Goal: Information Seeking & Learning: Check status

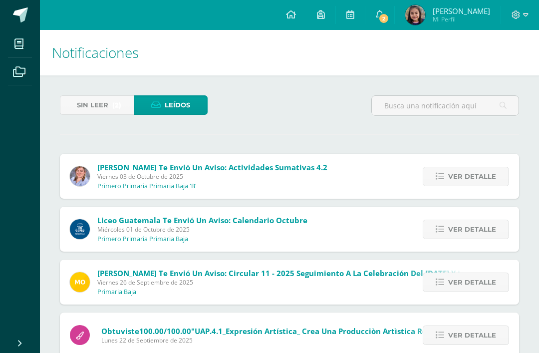
scroll to position [8, 2]
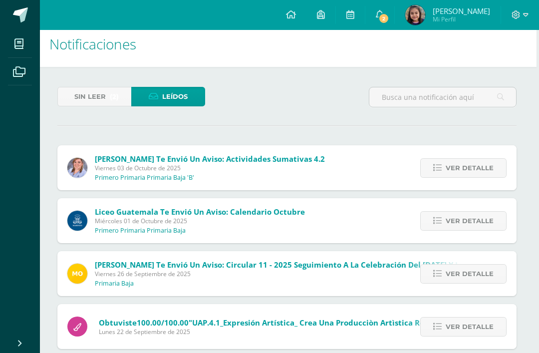
click at [99, 99] on span "Sin leer" at bounding box center [89, 96] width 31 height 18
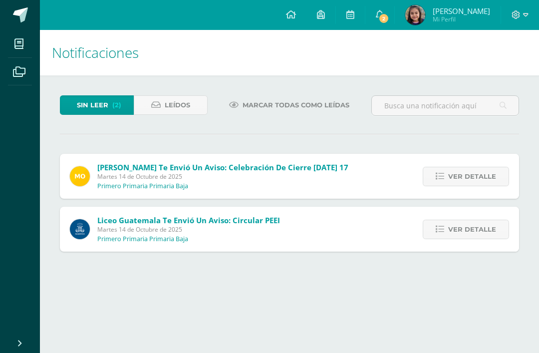
click at [480, 227] on span "Ver detalle" at bounding box center [472, 229] width 48 height 18
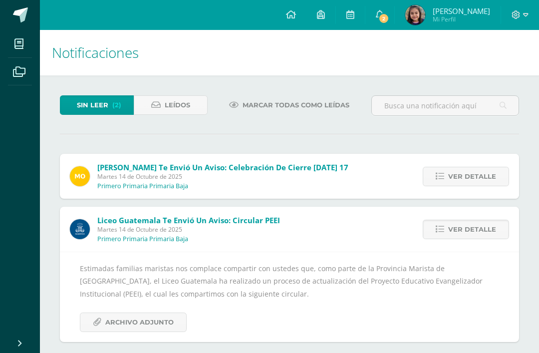
click at [162, 331] on span "Archivo Adjunto" at bounding box center [139, 322] width 68 height 18
click at [117, 109] on span "(2)" at bounding box center [116, 105] width 9 height 18
click at [471, 228] on span "Ver detalle" at bounding box center [472, 229] width 48 height 18
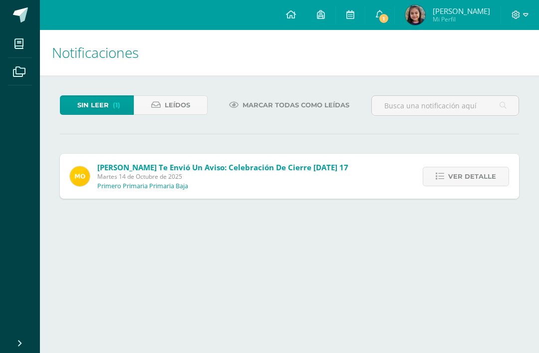
click at [467, 182] on span "Ver detalle" at bounding box center [472, 176] width 48 height 18
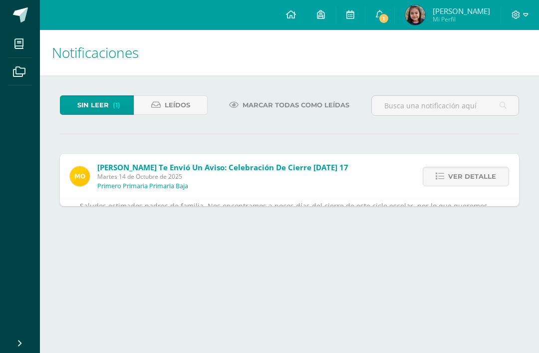
click at [467, 182] on span "Ver detalle" at bounding box center [472, 176] width 48 height 18
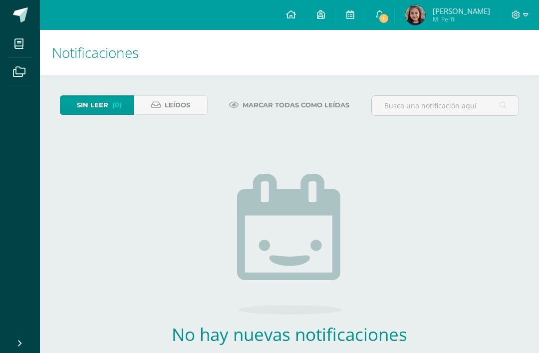
click at [173, 102] on span "Leídos" at bounding box center [177, 105] width 25 height 18
click at [184, 102] on span "Leídos" at bounding box center [177, 105] width 25 height 18
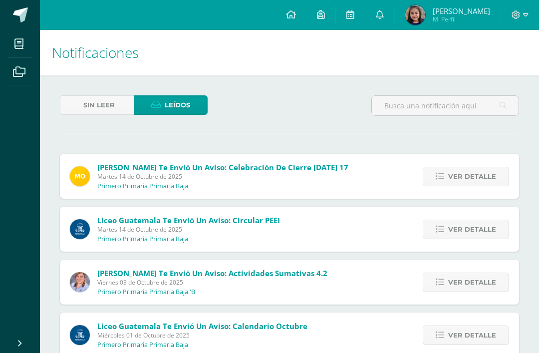
click at [473, 173] on span "Ver detalle" at bounding box center [472, 176] width 48 height 18
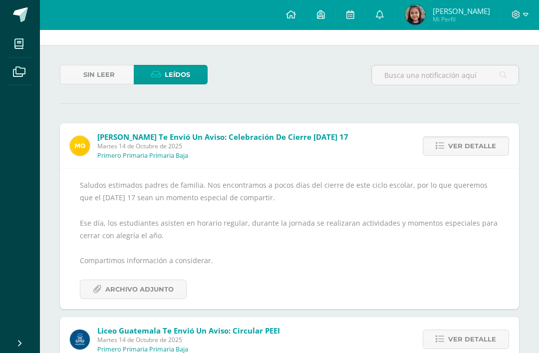
scroll to position [31, 0]
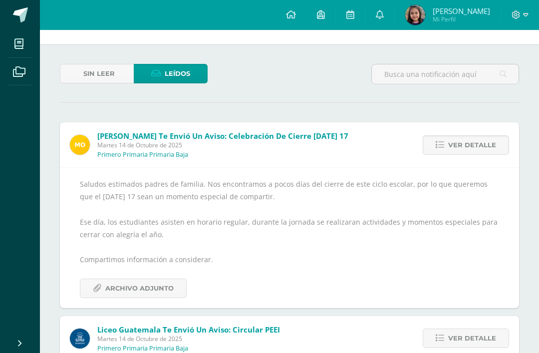
click at [164, 285] on span "Archivo Adjunto" at bounding box center [139, 288] width 68 height 18
